Goal: Task Accomplishment & Management: Use online tool/utility

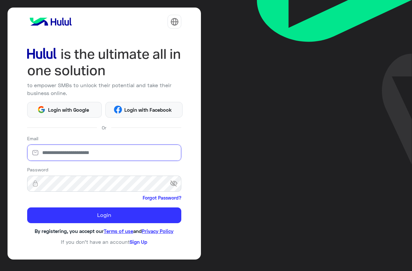
click at [108, 152] on input "email" at bounding box center [104, 152] width 155 height 16
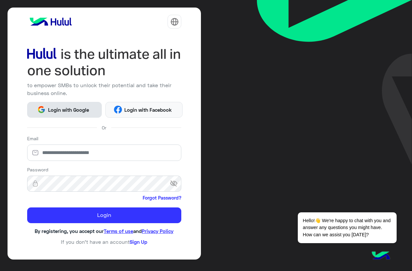
click at [76, 111] on span "Login with Google" at bounding box center [69, 110] width 46 height 8
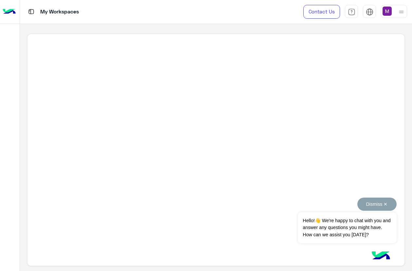
click at [368, 204] on button "Dismiss ✕" at bounding box center [377, 203] width 39 height 13
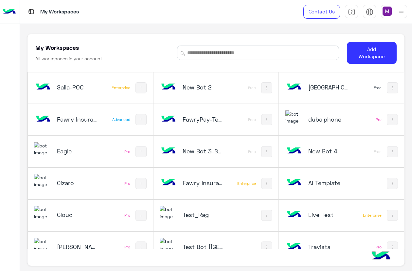
click at [76, 150] on h5 "Eagle" at bounding box center [77, 151] width 41 height 8
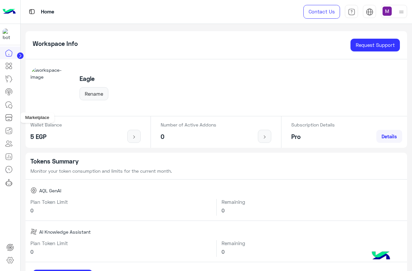
click at [8, 120] on icon at bounding box center [9, 118] width 8 height 8
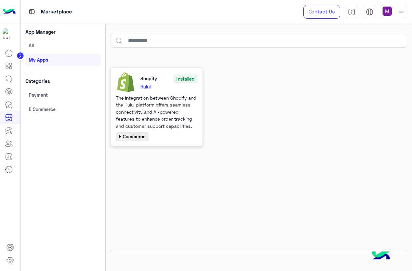
click at [162, 122] on div "The integration between Shopify and the Hulul platform offers seamless connecti…" at bounding box center [157, 111] width 82 height 35
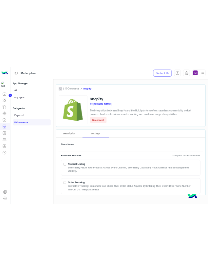
scroll to position [39, 0]
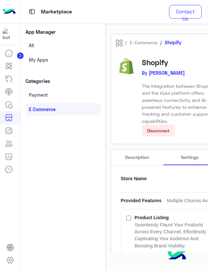
click at [83, 151] on div "App Manager All My apps Categories Payment E Commerce" at bounding box center [63, 147] width 85 height 247
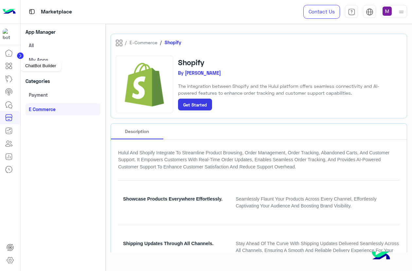
click at [11, 66] on icon at bounding box center [9, 66] width 8 height 8
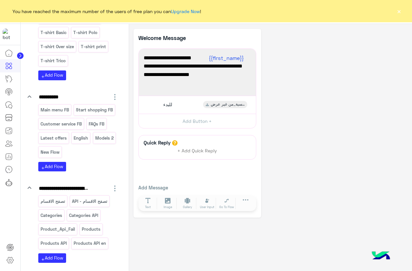
scroll to position [1061, 0]
click at [112, 184] on icon "button" at bounding box center [115, 188] width 8 height 8
click at [90, 217] on span "Delete Folder" at bounding box center [88, 220] width 37 height 6
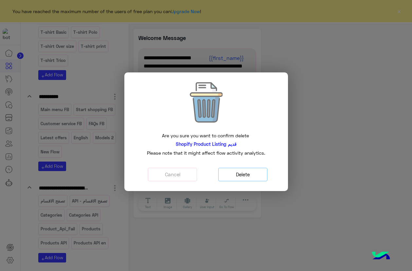
click at [208, 176] on button "Delete" at bounding box center [242, 174] width 49 height 13
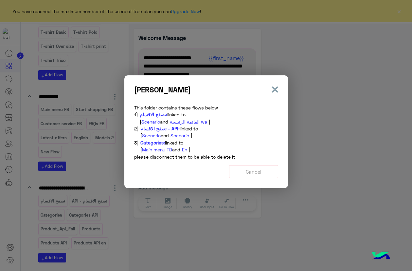
click at [154, 150] on span "Main menu FB" at bounding box center [157, 150] width 30 height 6
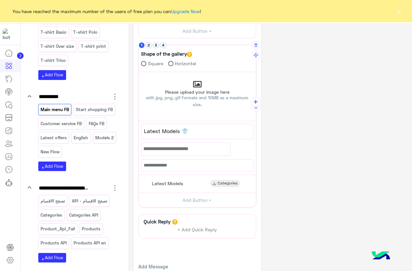
scroll to position [79, 0]
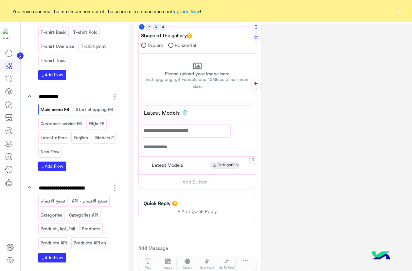
click at [194, 166] on div "Latest Models Categories" at bounding box center [197, 165] width 112 height 13
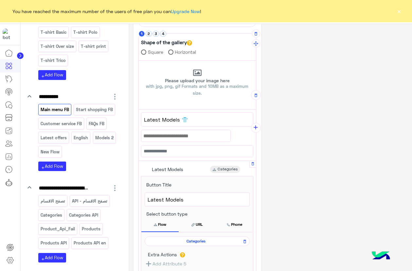
scroll to position [118, 0]
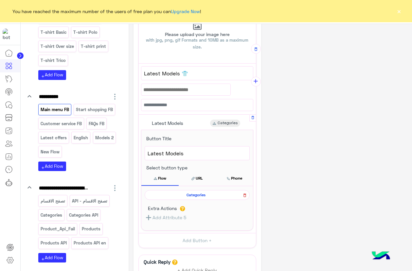
click at [208, 196] on icon at bounding box center [245, 195] width 3 height 4
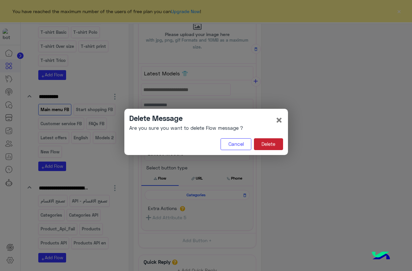
click at [208, 145] on button "Delete" at bounding box center [268, 144] width 29 height 12
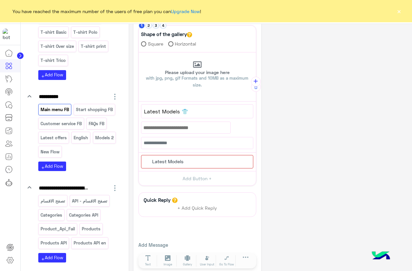
scroll to position [80, 0]
click at [113, 184] on icon "button" at bounding box center [115, 188] width 8 height 8
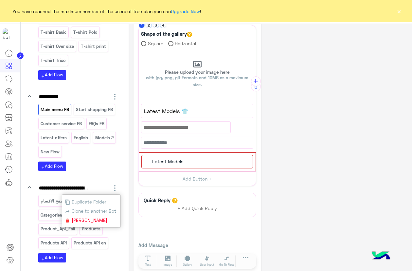
click at [90, 217] on span "Delete Folder" at bounding box center [88, 220] width 37 height 6
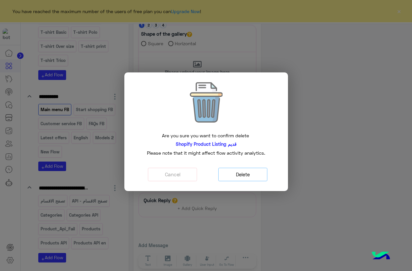
click at [208, 171] on button "Delete" at bounding box center [242, 174] width 49 height 13
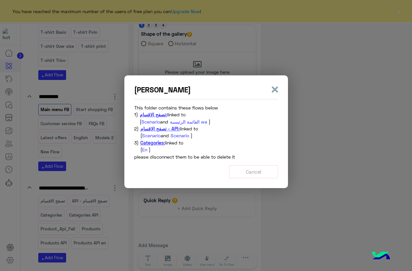
click at [147, 150] on span "En" at bounding box center [144, 150] width 5 height 6
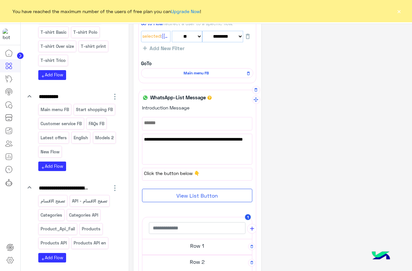
scroll to position [79, 0]
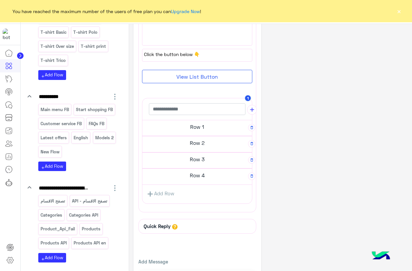
click at [196, 128] on h5 "Row 1" at bounding box center [197, 126] width 110 height 13
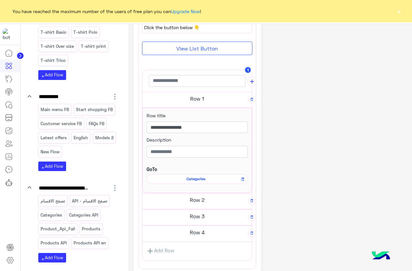
scroll to position [234, 0]
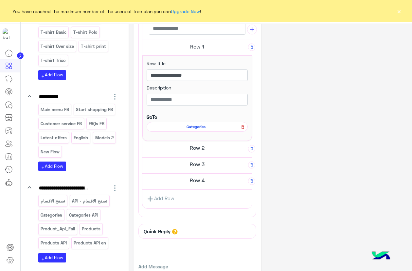
click at [208, 128] on icon at bounding box center [243, 127] width 3 height 4
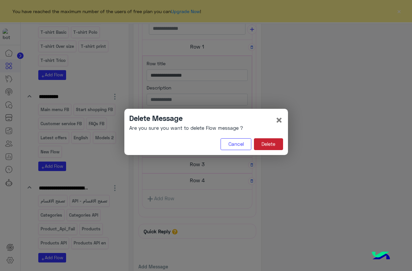
click at [208, 144] on button "Delete" at bounding box center [268, 144] width 29 height 12
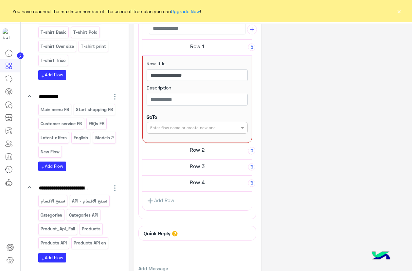
click at [204, 147] on h5 "Row 2" at bounding box center [197, 149] width 110 height 13
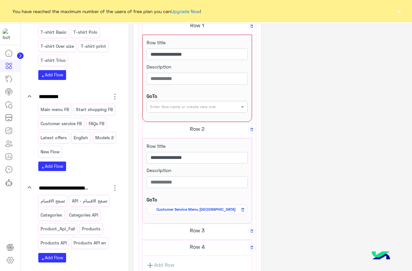
scroll to position [312, 0]
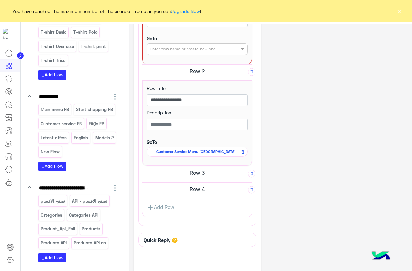
click at [208, 169] on h5 "Row 3" at bounding box center [197, 172] width 110 height 13
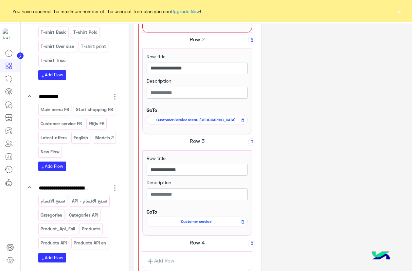
scroll to position [391, 0]
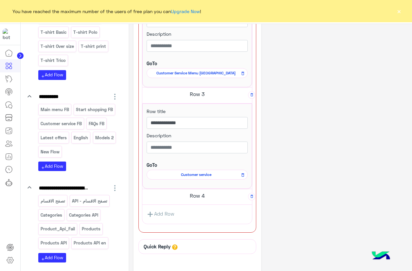
click at [208, 195] on h5 "Row 4" at bounding box center [197, 195] width 110 height 13
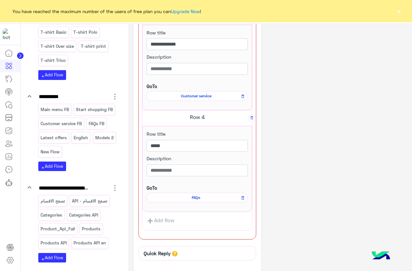
click at [114, 185] on icon "button" at bounding box center [114, 188] width 1 height 6
click at [91, 217] on span "Delete Folder" at bounding box center [88, 220] width 37 height 6
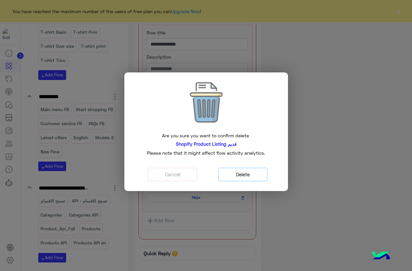
click at [208, 174] on button "Delete" at bounding box center [242, 174] width 49 height 13
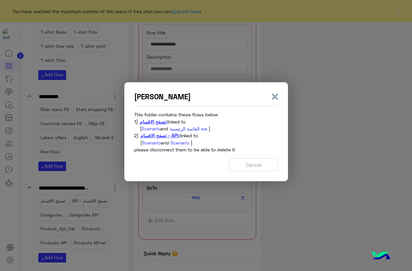
click at [153, 144] on span "Scenario" at bounding box center [151, 143] width 19 height 6
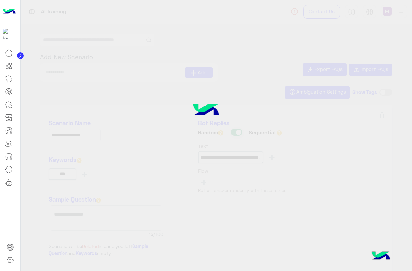
type input "**********"
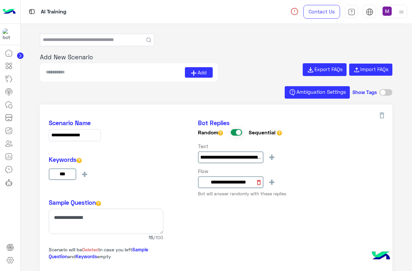
click at [208, 183] on icon at bounding box center [259, 182] width 7 height 7
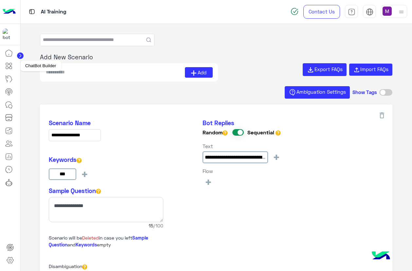
click at [11, 66] on icon at bounding box center [10, 67] width 2 height 2
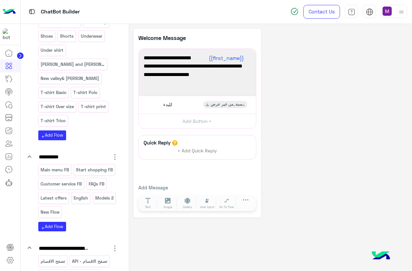
scroll to position [1061, 0]
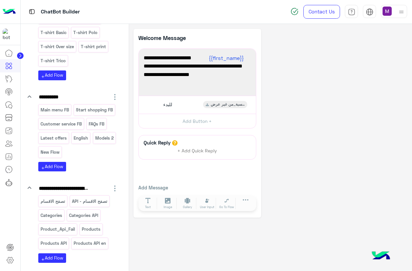
click at [112, 184] on icon "button" at bounding box center [115, 188] width 8 height 8
click at [93, 217] on span "Delete Folder" at bounding box center [88, 220] width 37 height 6
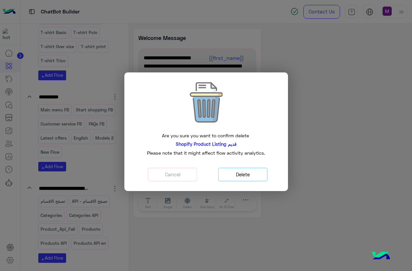
click at [208, 177] on button "Delete" at bounding box center [242, 174] width 49 height 13
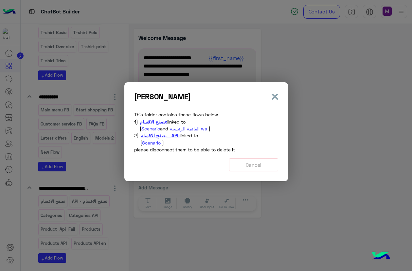
click at [157, 143] on span "Scenario" at bounding box center [151, 143] width 19 height 6
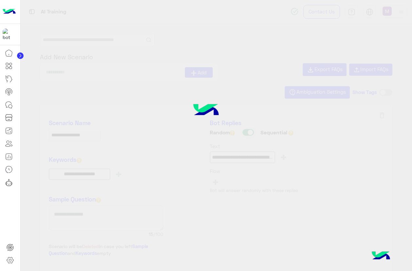
type input "**********"
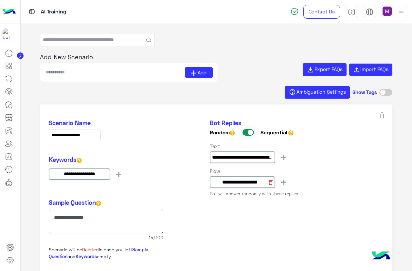
click at [208, 182] on icon at bounding box center [271, 182] width 7 height 7
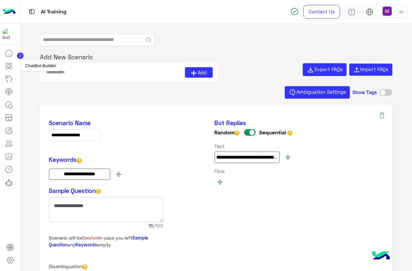
click at [13, 67] on link at bounding box center [9, 65] width 18 height 13
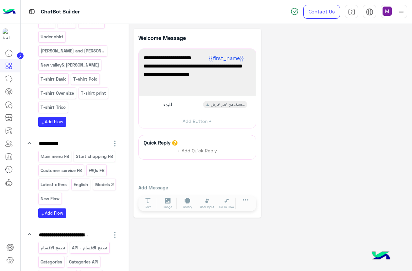
scroll to position [1061, 0]
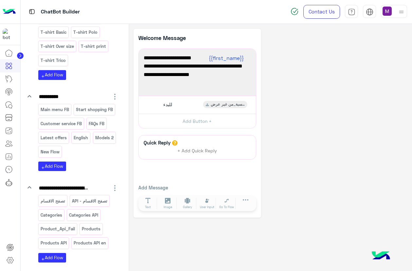
click at [114, 184] on icon "button" at bounding box center [115, 188] width 8 height 8
click at [81, 215] on button "Delete Folder" at bounding box center [86, 219] width 43 height 9
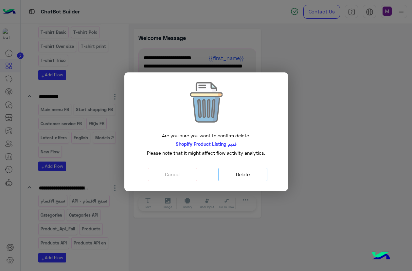
click at [208, 175] on button "Delete" at bounding box center [242, 174] width 49 height 13
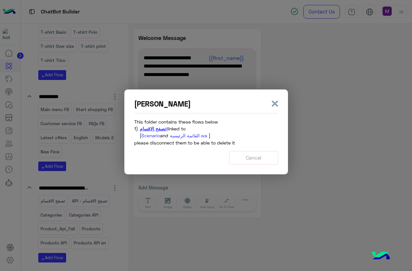
click at [157, 136] on span "Scenario" at bounding box center [150, 136] width 19 height 6
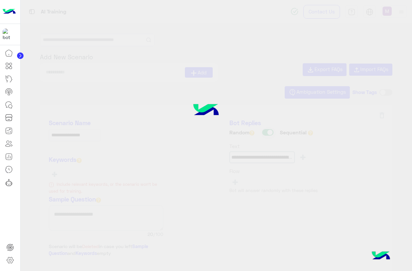
type input "**********"
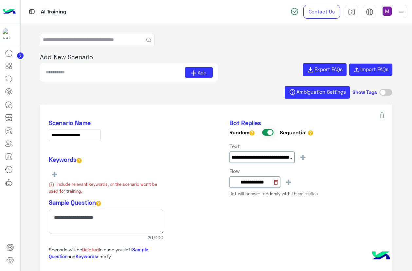
click at [208, 183] on icon at bounding box center [276, 182] width 7 height 7
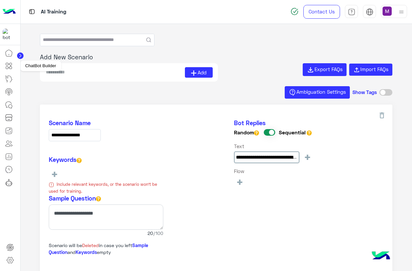
click at [10, 65] on icon at bounding box center [9, 66] width 3 height 4
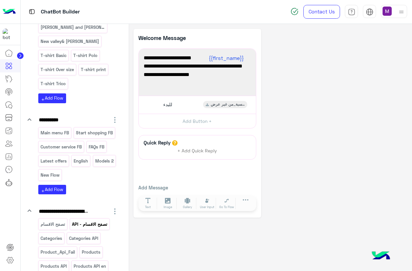
scroll to position [1061, 0]
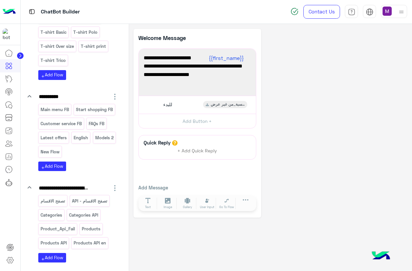
click at [114, 185] on icon "button" at bounding box center [114, 188] width 1 height 6
click at [87, 217] on span "Delete Folder" at bounding box center [88, 220] width 37 height 6
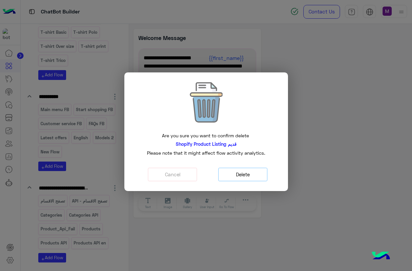
click at [208, 178] on button "Delete" at bounding box center [242, 174] width 49 height 13
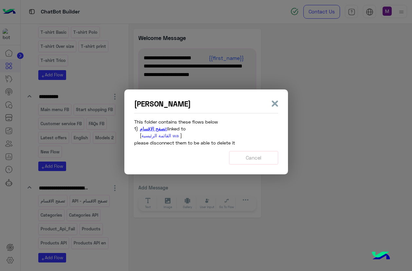
click at [153, 135] on span "القائمة الرئيسية wa" at bounding box center [159, 136] width 37 height 6
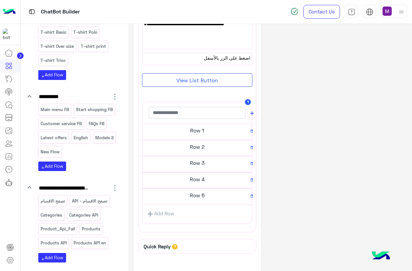
click at [184, 131] on h5 "Row 1" at bounding box center [197, 130] width 110 height 13
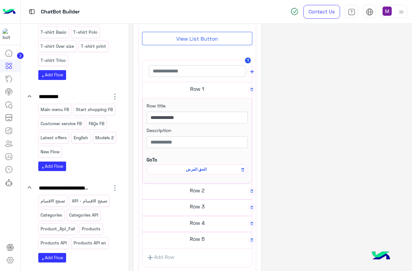
scroll to position [155, 0]
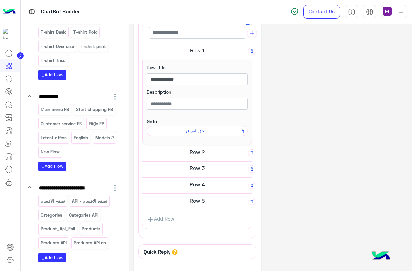
click at [183, 153] on h5 "Row 2" at bounding box center [197, 151] width 110 height 13
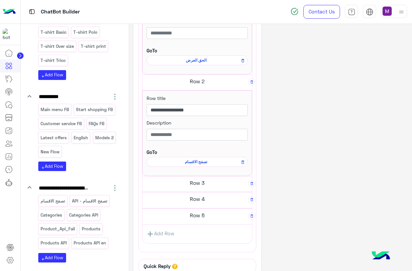
scroll to position [273, 0]
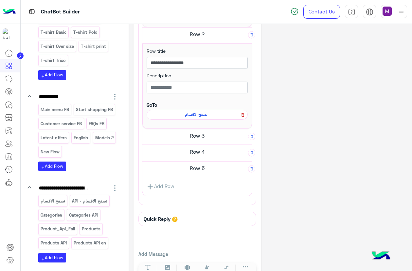
click at [208, 116] on icon at bounding box center [243, 115] width 5 height 8
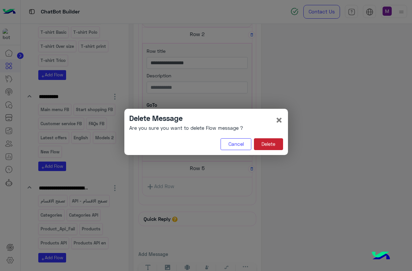
click at [208, 147] on button "Delete" at bounding box center [268, 144] width 29 height 12
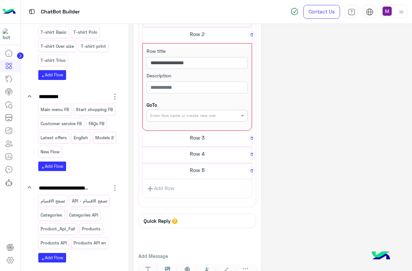
click at [115, 184] on icon "button" at bounding box center [115, 188] width 8 height 8
click at [88, 217] on span "Delete Folder" at bounding box center [88, 220] width 37 height 6
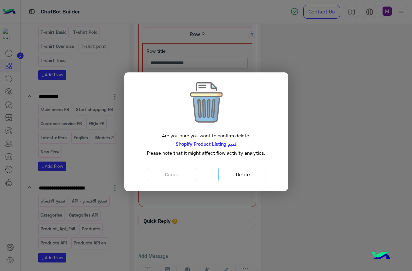
click at [208, 175] on button "Delete" at bounding box center [242, 174] width 49 height 13
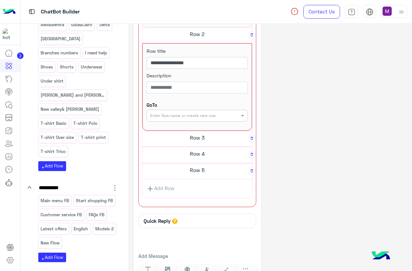
scroll to position [0, 0]
